Goal: Browse casually: Explore the website without a specific task or goal

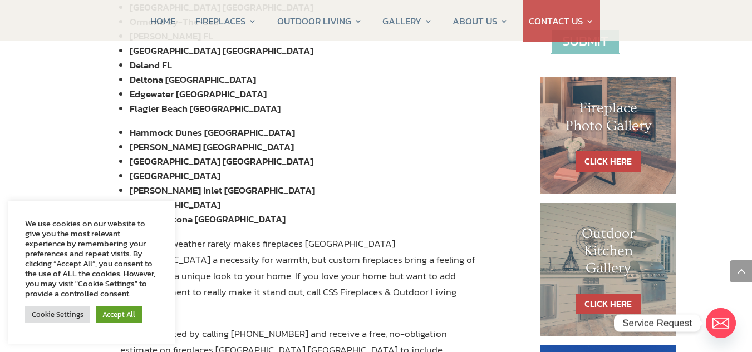
scroll to position [511, 0]
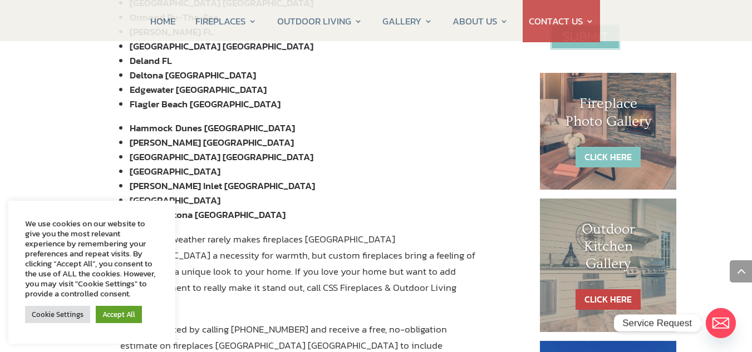
click at [611, 154] on link "CLICK HERE" at bounding box center [608, 157] width 65 height 21
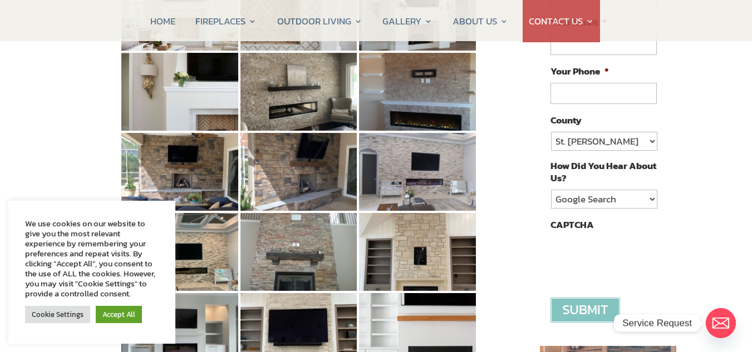
scroll to position [261, 0]
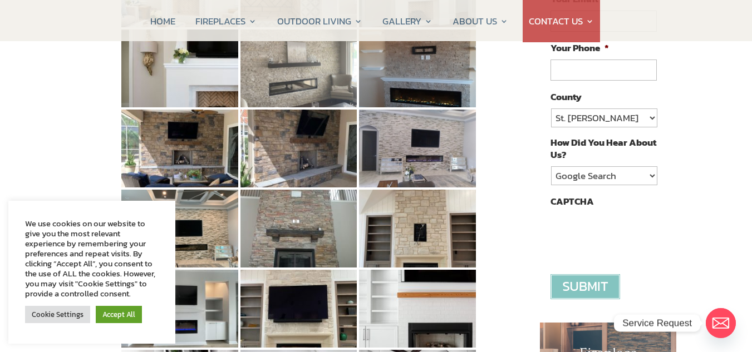
click at [293, 82] on img at bounding box center [299, 69] width 117 height 78
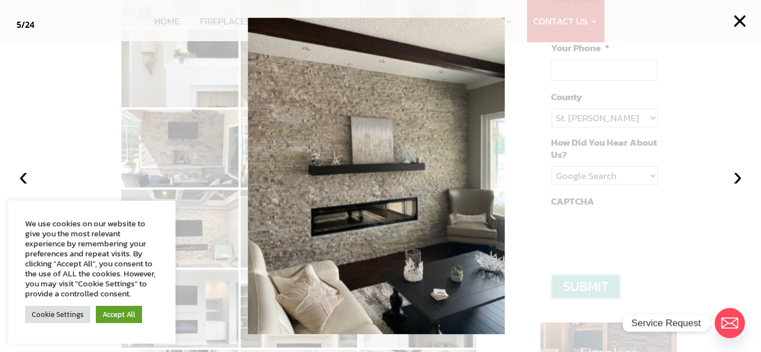
click at [412, 180] on img at bounding box center [376, 176] width 257 height 317
click at [120, 311] on link "Accept All" at bounding box center [119, 314] width 46 height 17
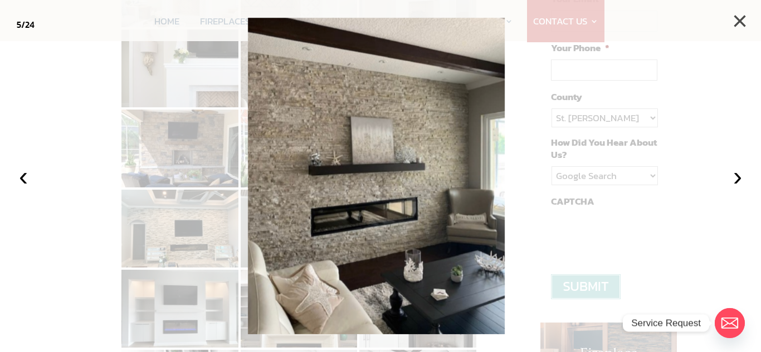
click at [736, 19] on button "×" at bounding box center [739, 21] width 24 height 24
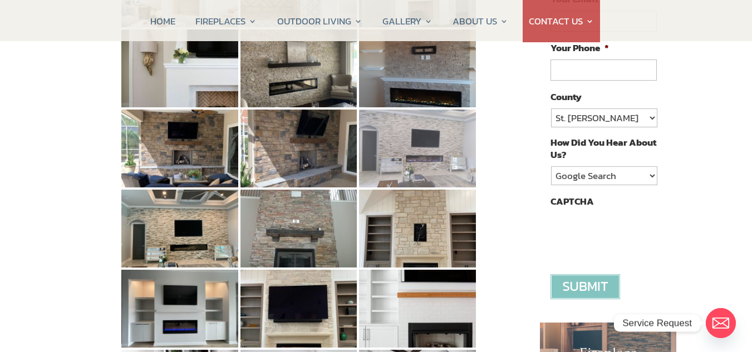
click at [414, 154] on img at bounding box center [417, 149] width 117 height 78
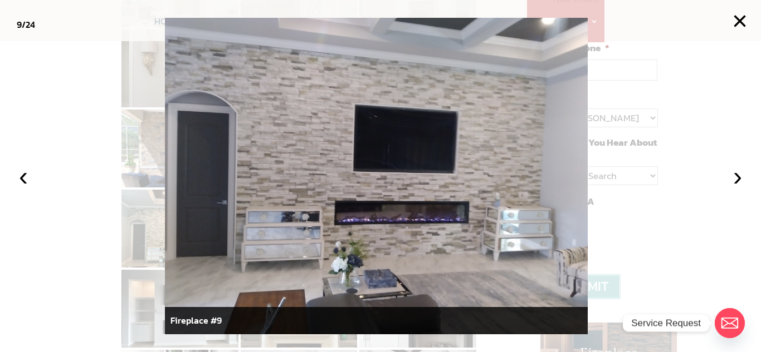
click at [678, 161] on div at bounding box center [380, 176] width 761 height 352
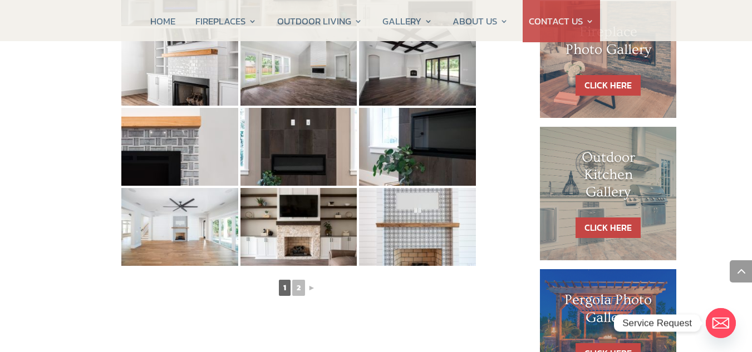
scroll to position [666, 0]
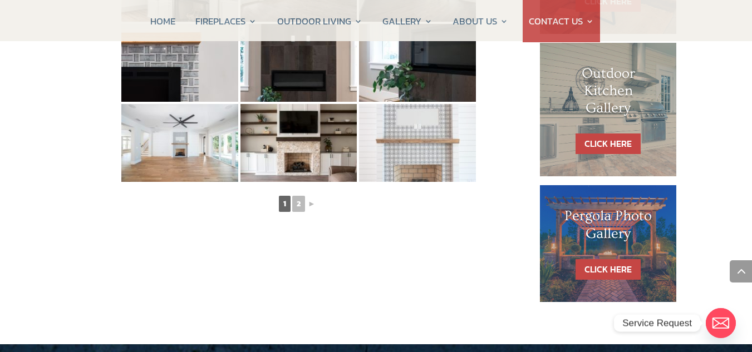
click at [390, 116] on img at bounding box center [417, 143] width 117 height 78
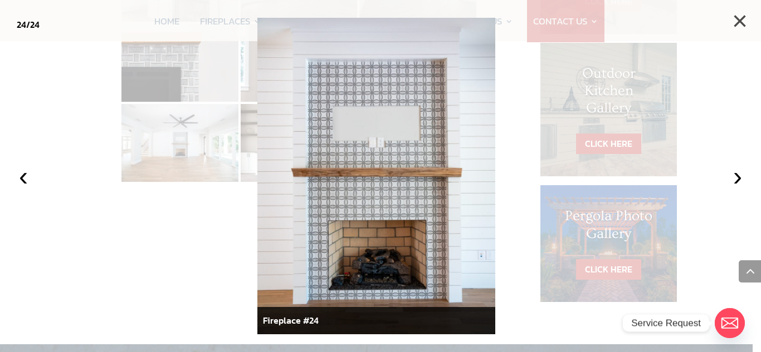
click at [739, 19] on button "×" at bounding box center [739, 21] width 24 height 24
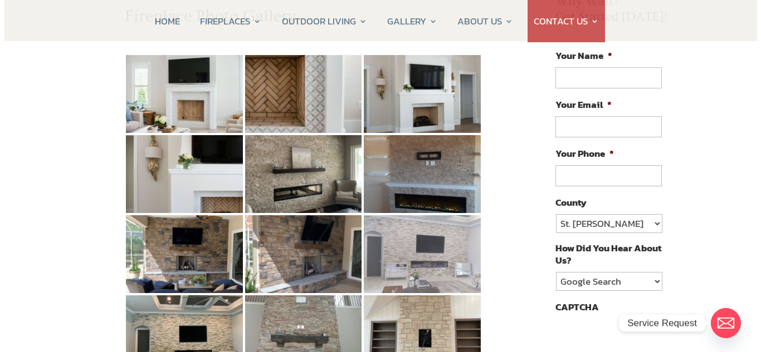
scroll to position [165, 0]
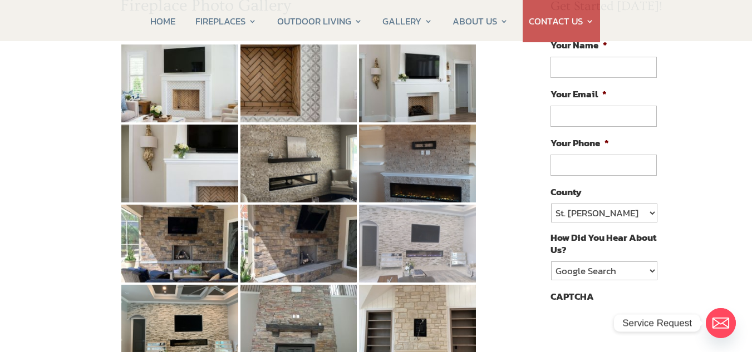
click at [430, 228] on img at bounding box center [417, 244] width 117 height 78
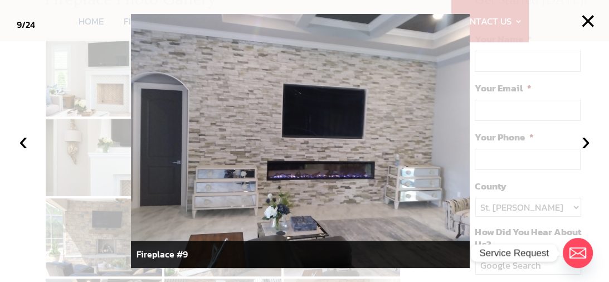
drag, startPoint x: 430, startPoint y: 228, endPoint x: 344, endPoint y: 182, distance: 97.6
click at [344, 182] on img at bounding box center [300, 140] width 338 height 253
click at [583, 24] on button "×" at bounding box center [587, 21] width 24 height 24
